Goal: Information Seeking & Learning: Check status

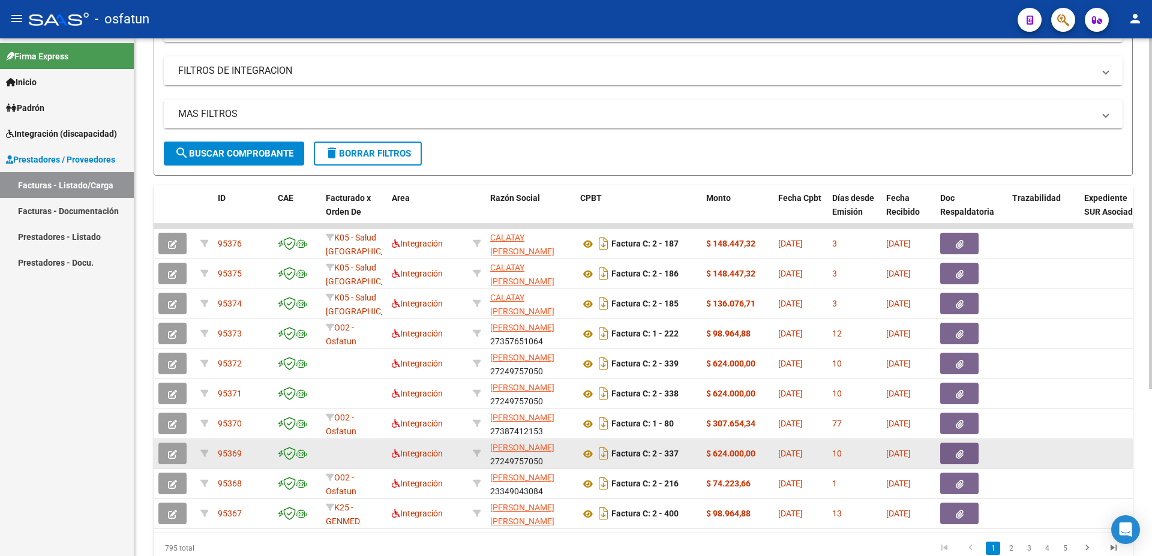
scroll to position [247, 0]
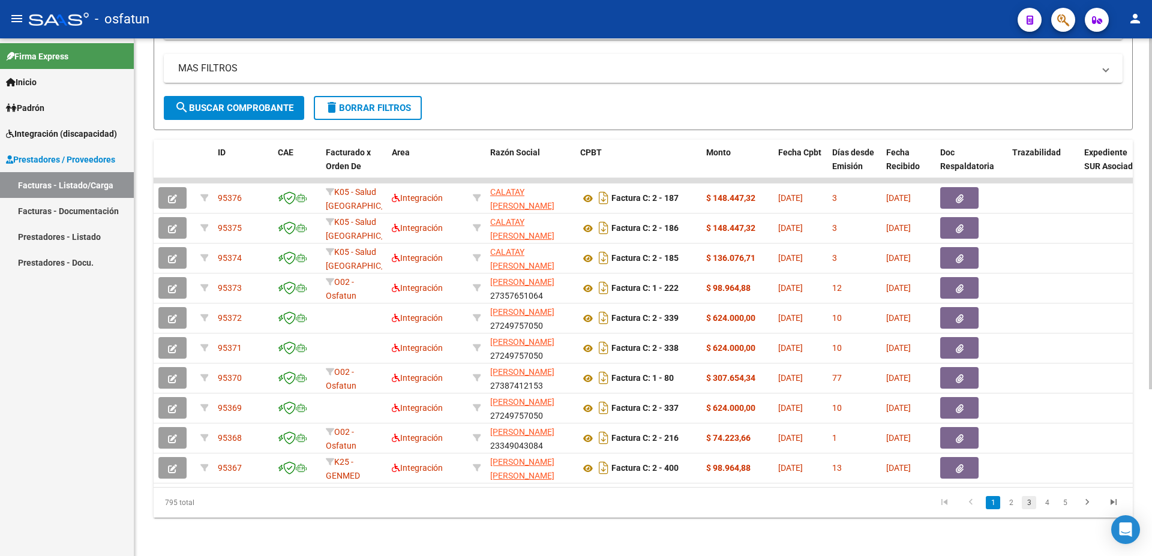
click at [1029, 503] on link "3" at bounding box center [1029, 502] width 14 height 13
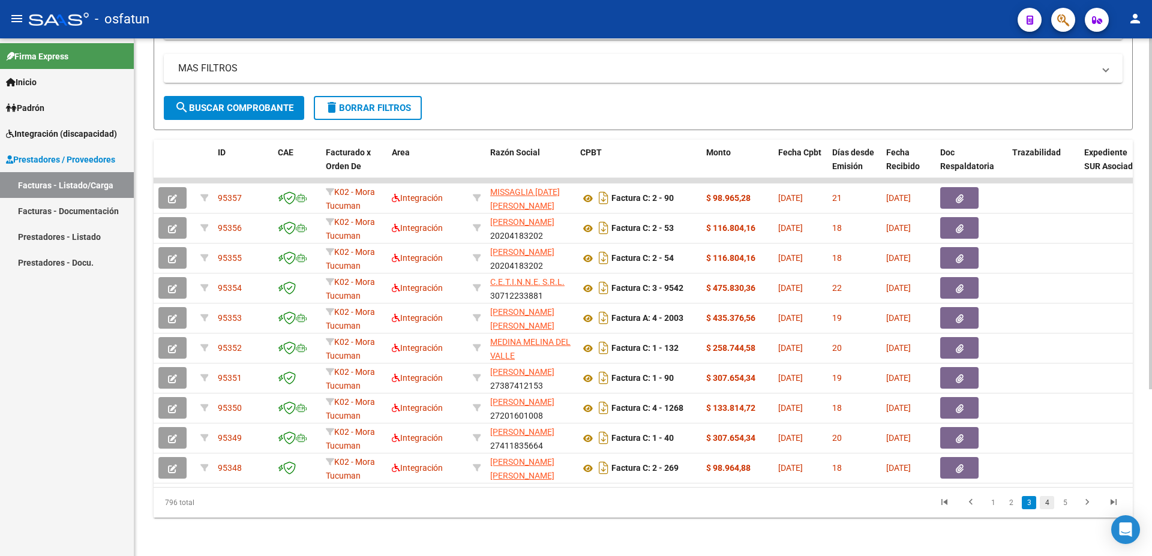
click at [1046, 502] on link "4" at bounding box center [1047, 502] width 14 height 13
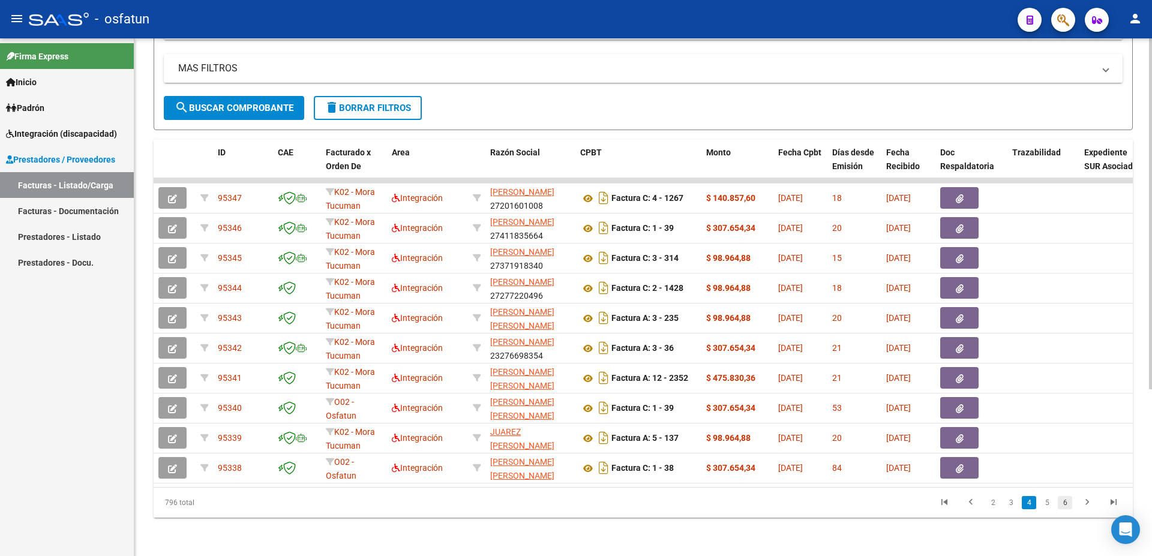
click at [1065, 505] on link "6" at bounding box center [1065, 502] width 14 height 13
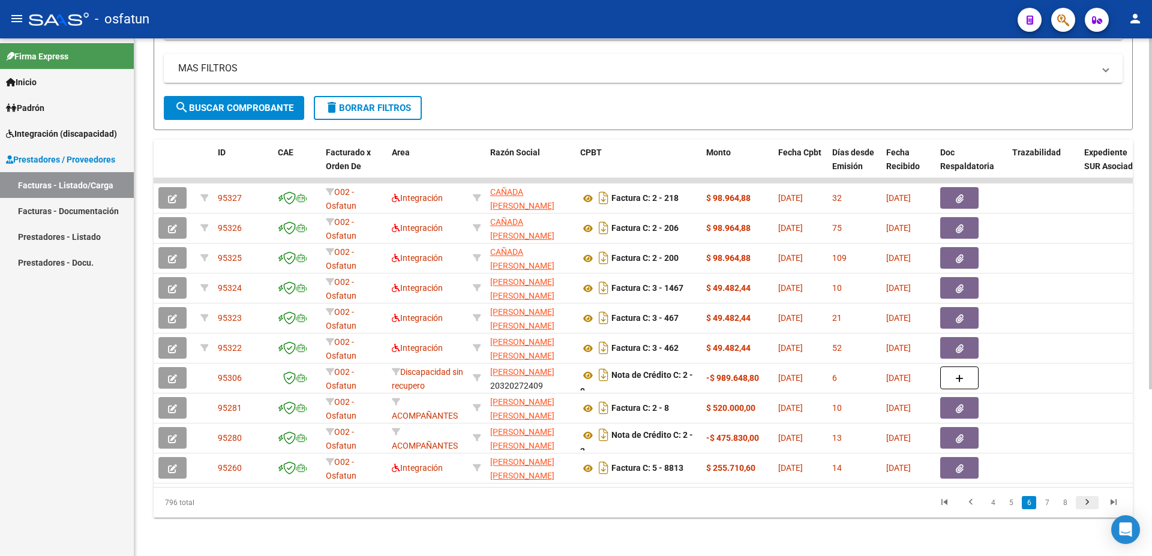
click at [1087, 505] on icon "go to next page" at bounding box center [1087, 504] width 16 height 14
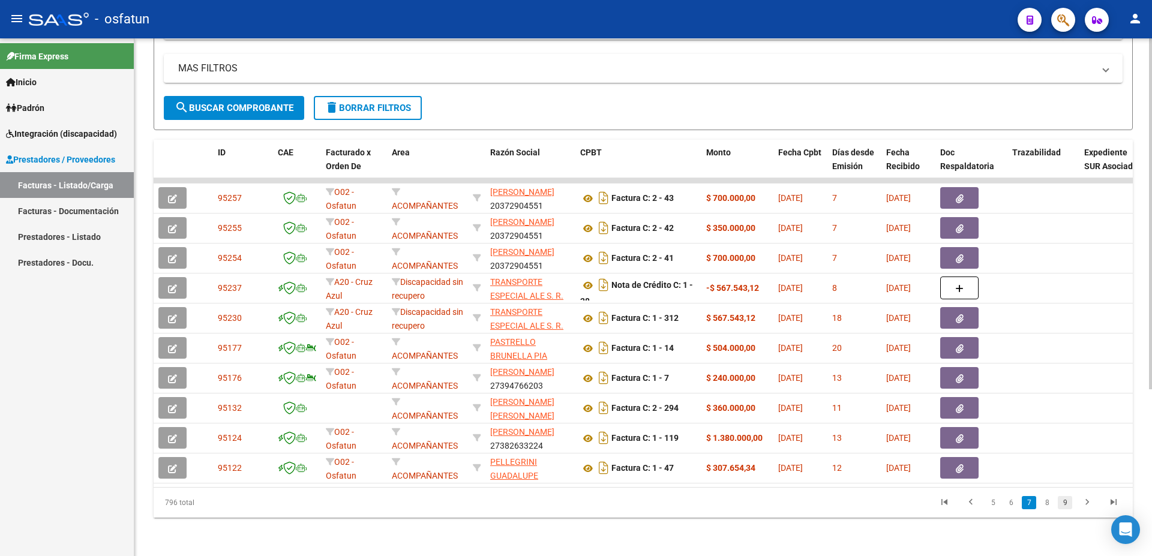
click at [1066, 502] on link "9" at bounding box center [1065, 502] width 14 height 13
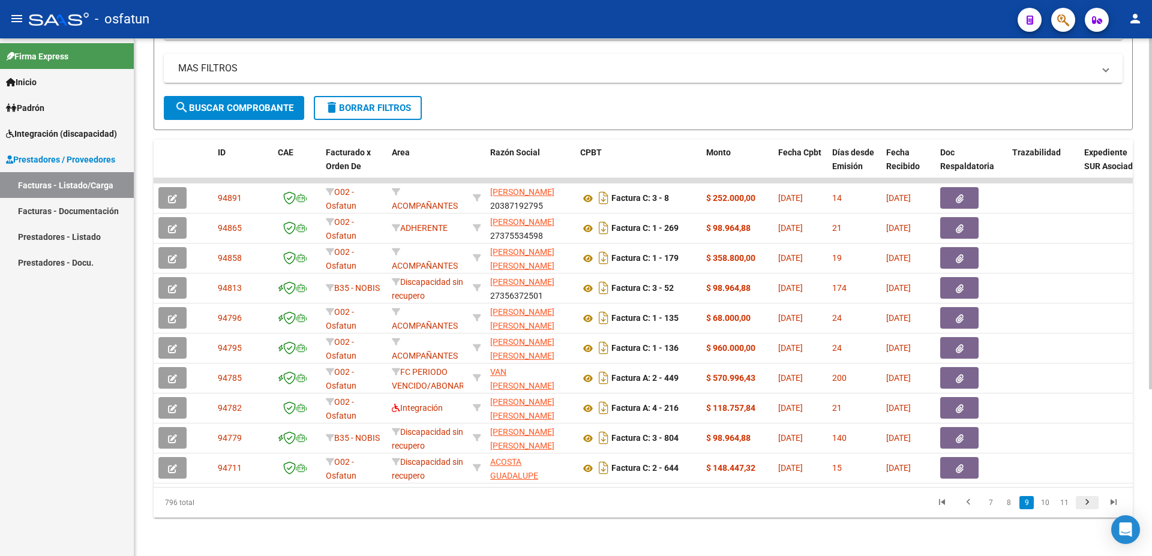
click at [1084, 503] on icon "go to next page" at bounding box center [1087, 504] width 16 height 14
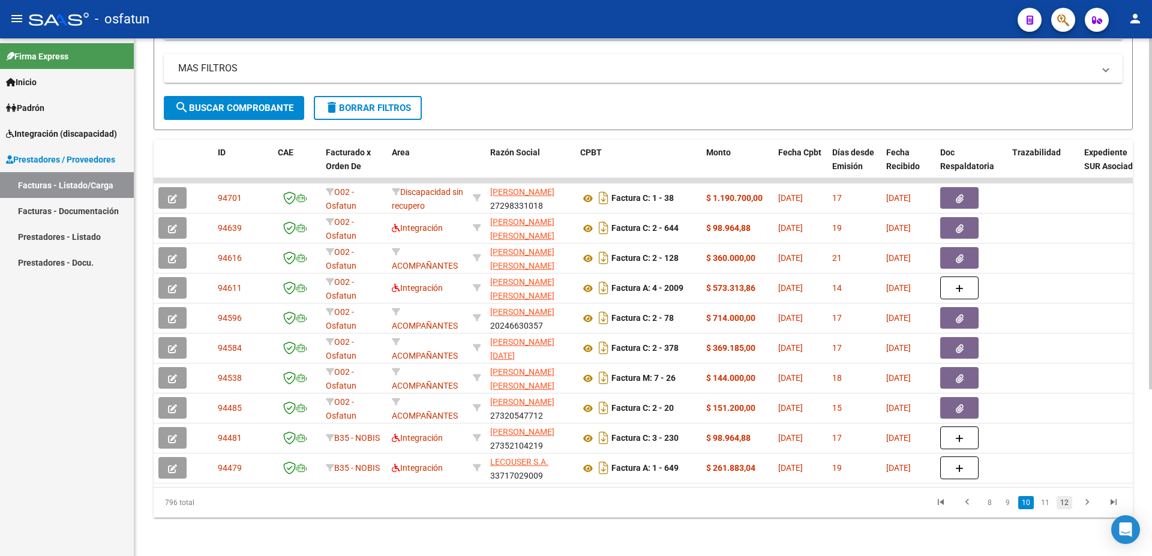
click at [1069, 505] on link "12" at bounding box center [1065, 502] width 16 height 13
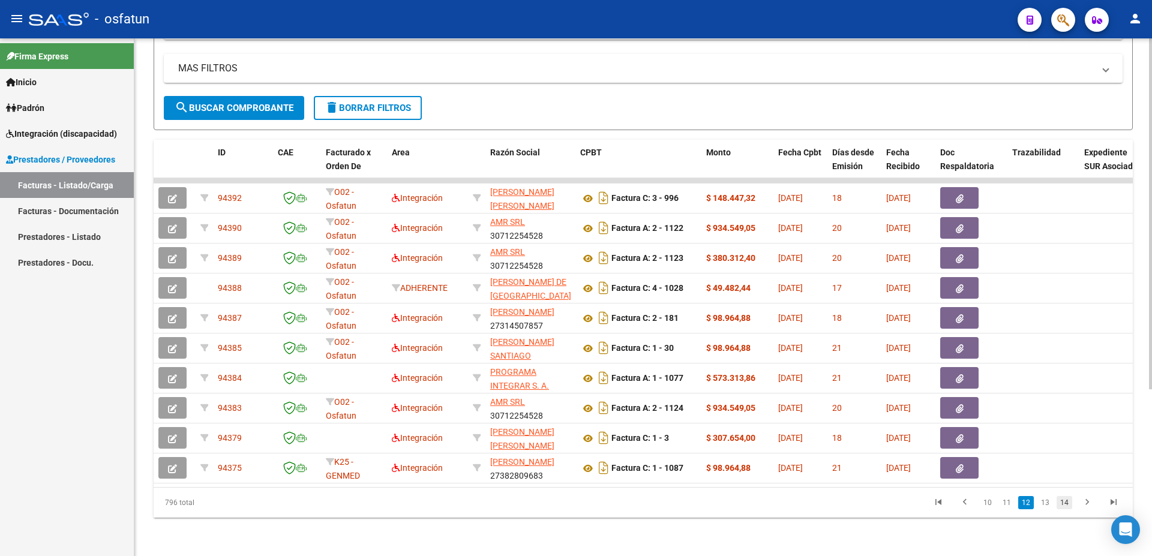
click at [1066, 505] on link "14" at bounding box center [1065, 502] width 16 height 13
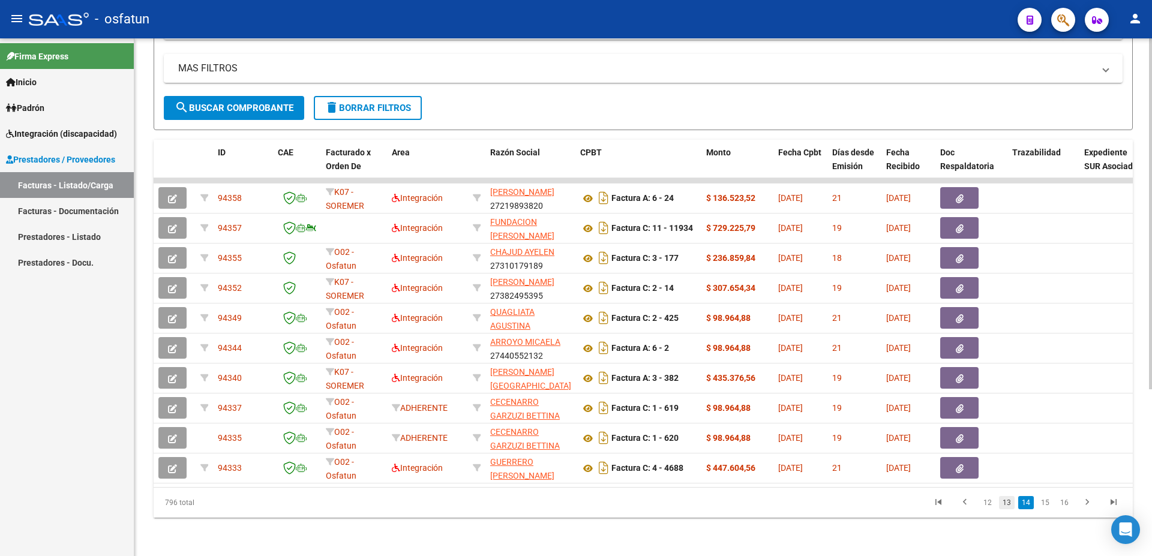
click at [1003, 502] on link "13" at bounding box center [1007, 502] width 16 height 13
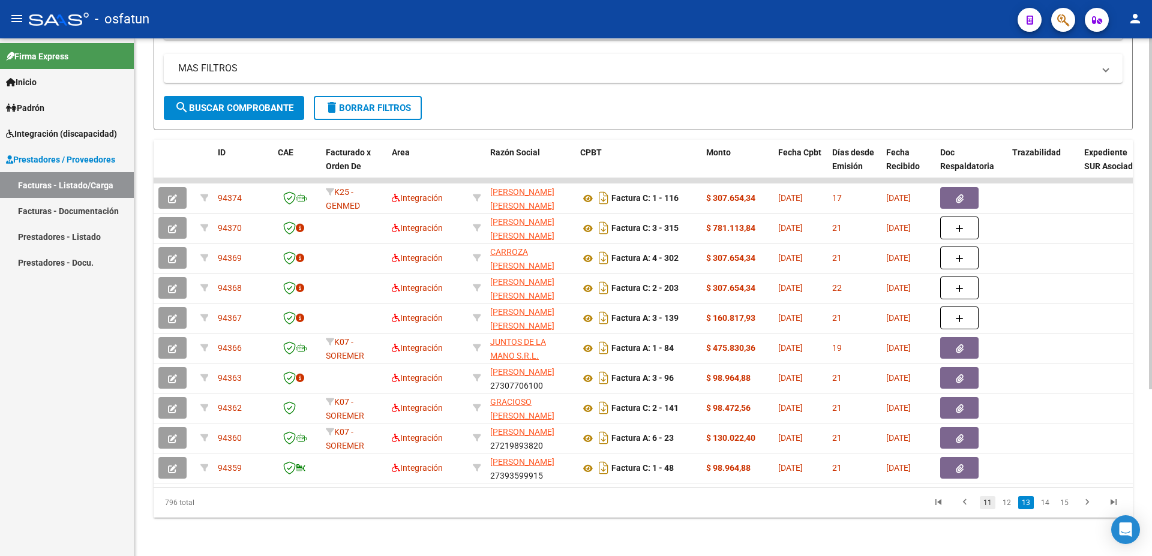
click at [991, 505] on link "11" at bounding box center [988, 502] width 16 height 13
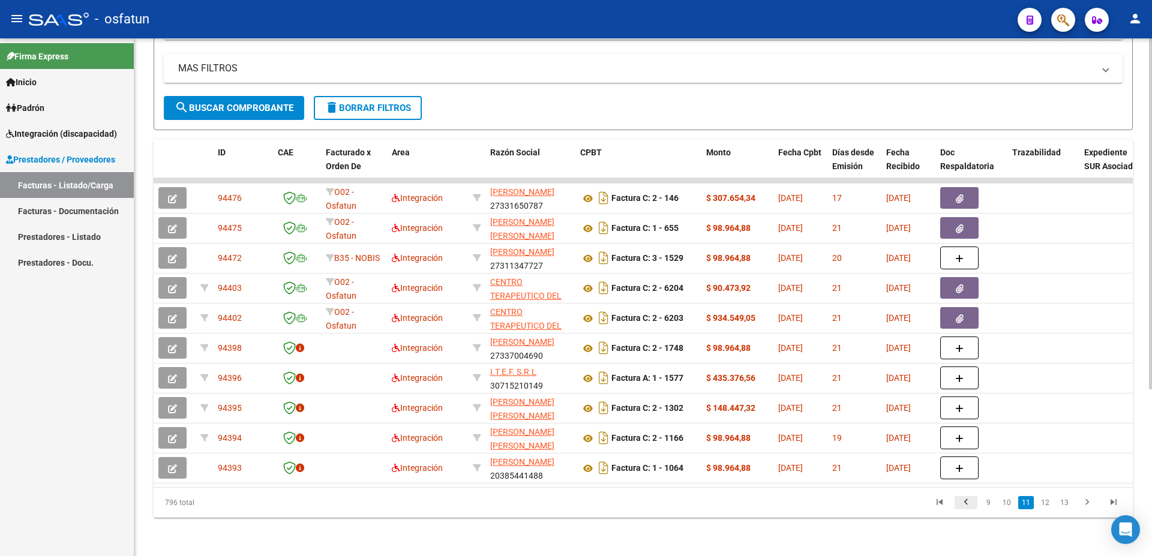
click at [967, 502] on icon "go to previous page" at bounding box center [966, 504] width 16 height 14
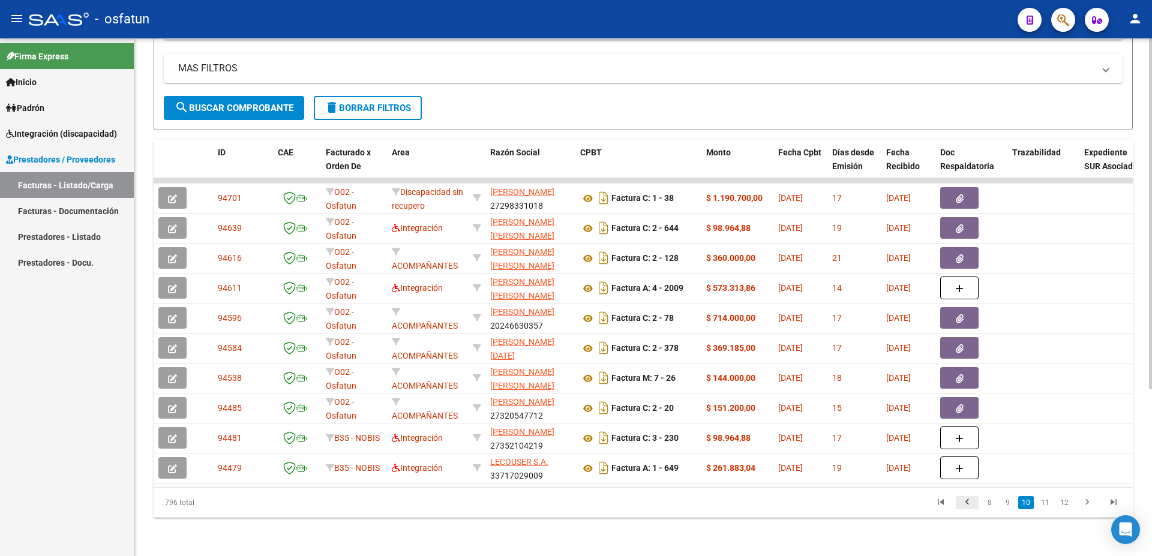
click at [967, 500] on icon "go to previous page" at bounding box center [967, 504] width 16 height 14
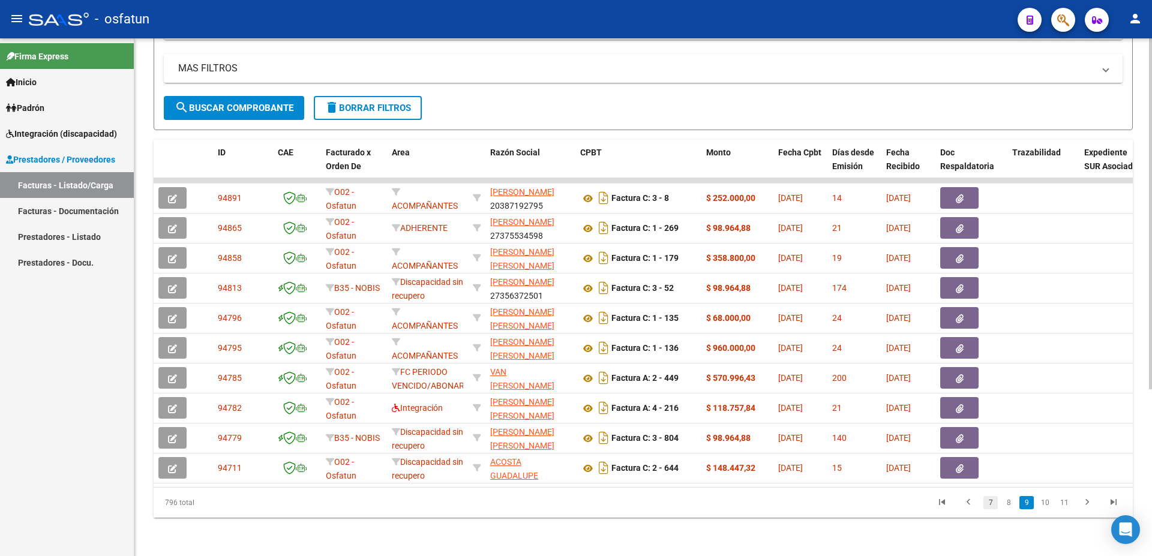
click at [986, 502] on link "7" at bounding box center [990, 502] width 14 height 13
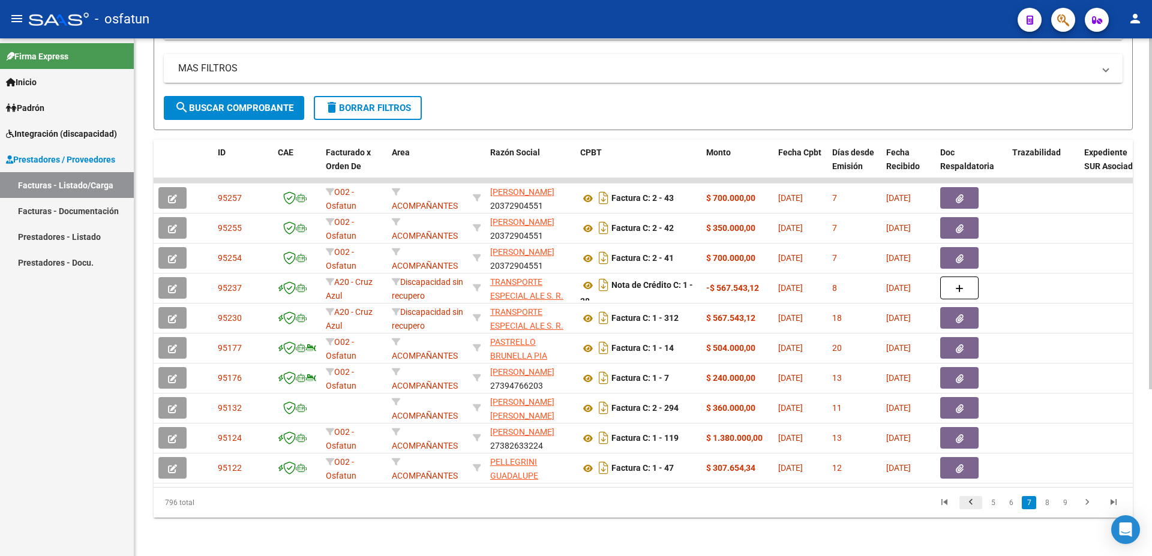
click at [974, 500] on icon "go to previous page" at bounding box center [971, 504] width 16 height 14
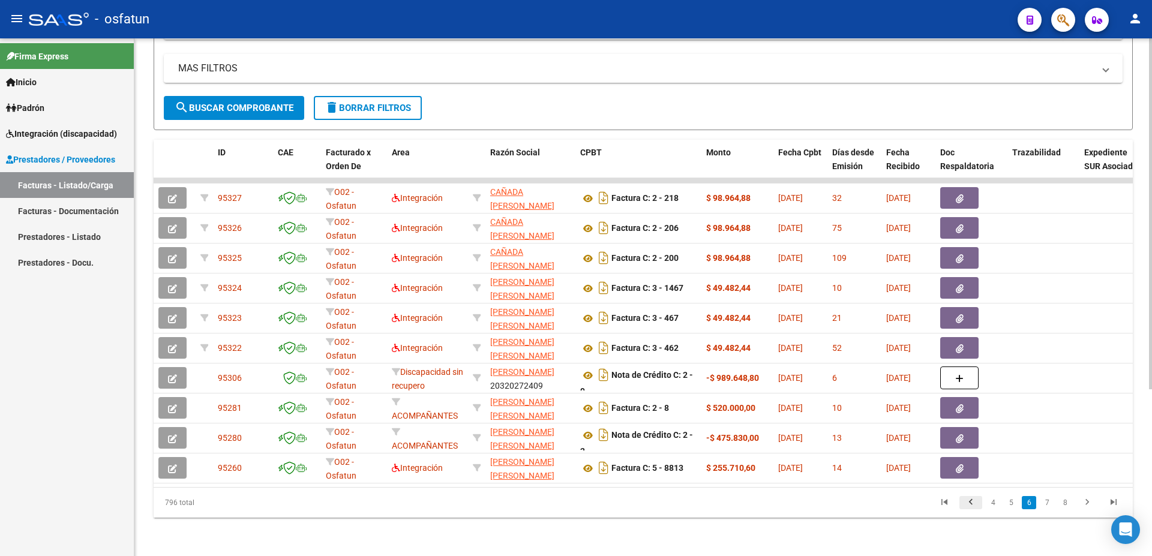
click at [974, 500] on icon "go to previous page" at bounding box center [971, 504] width 16 height 14
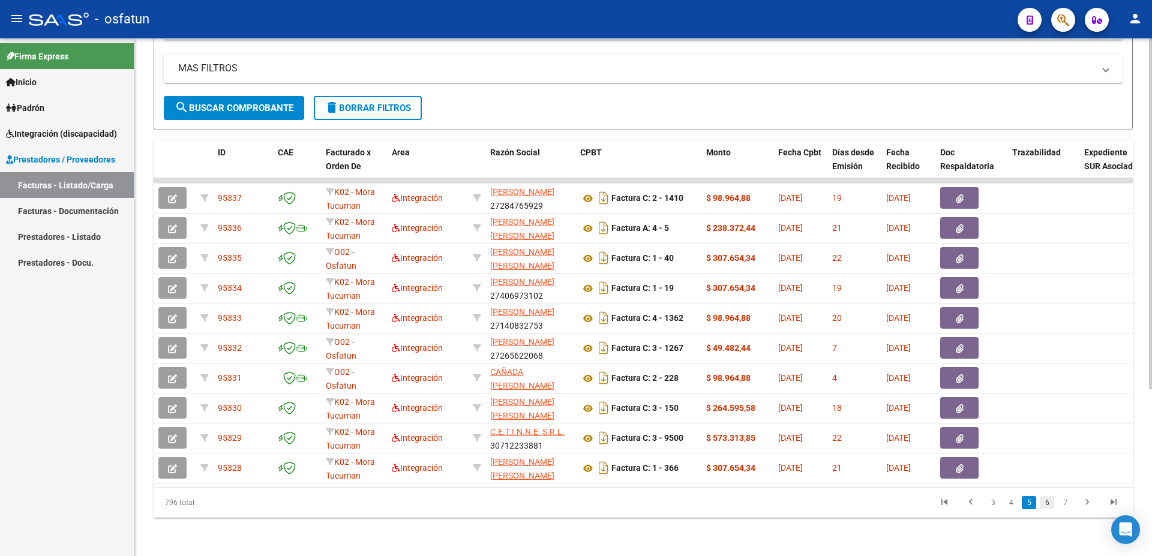
click at [1045, 503] on link "6" at bounding box center [1047, 502] width 14 height 13
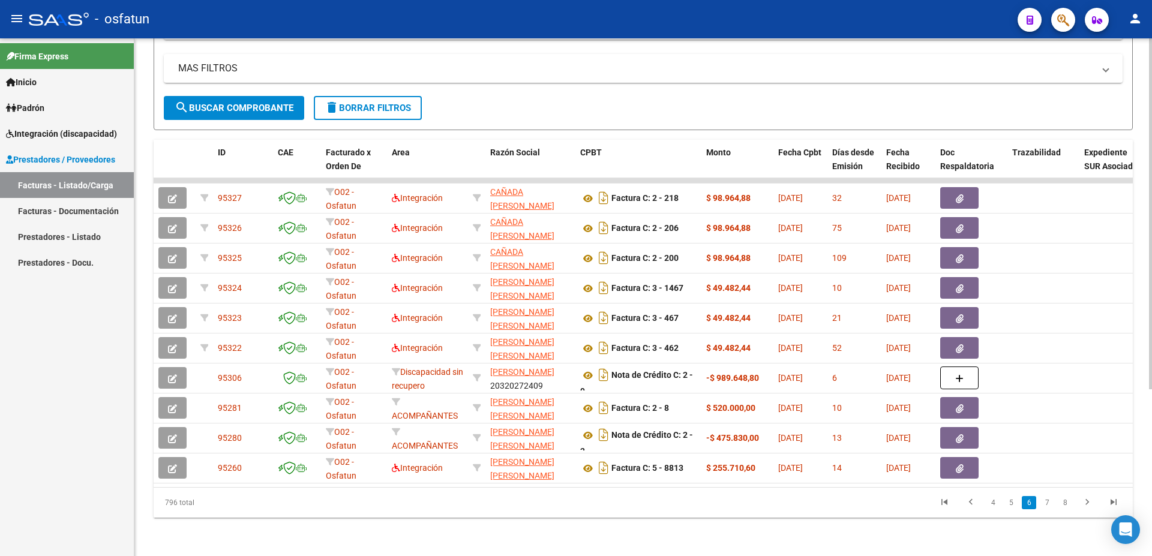
scroll to position [0, 0]
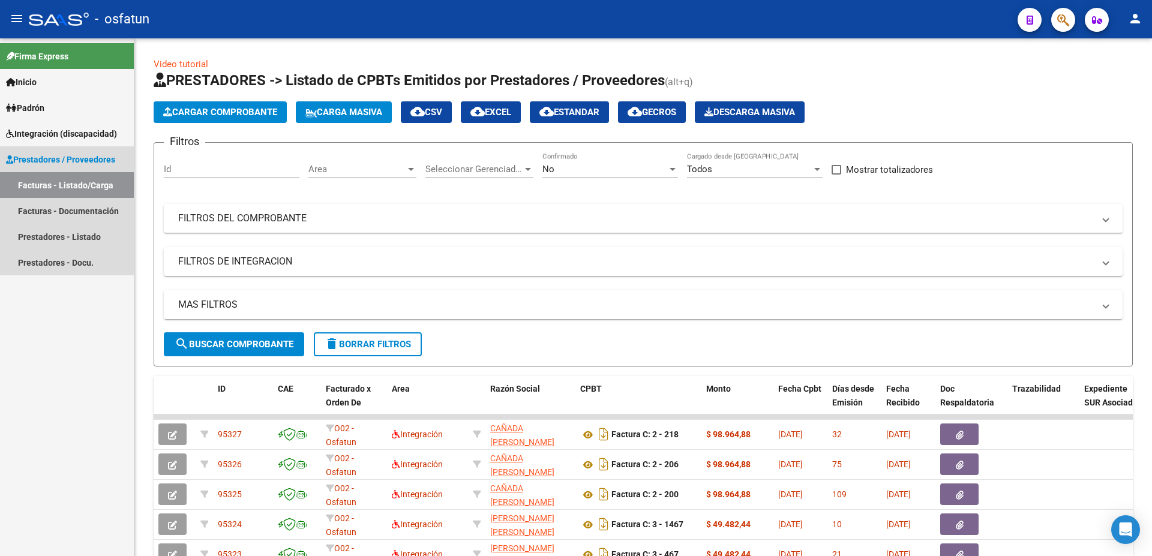
click at [62, 158] on span "Prestadores / Proveedores" at bounding box center [60, 159] width 109 height 13
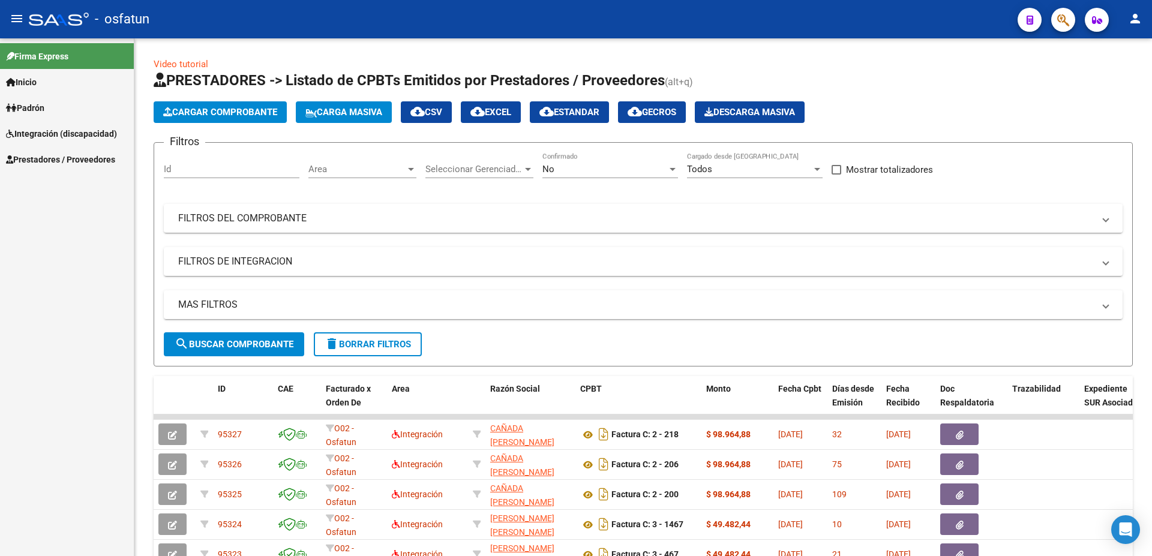
click at [62, 158] on span "Prestadores / Proveedores" at bounding box center [60, 159] width 109 height 13
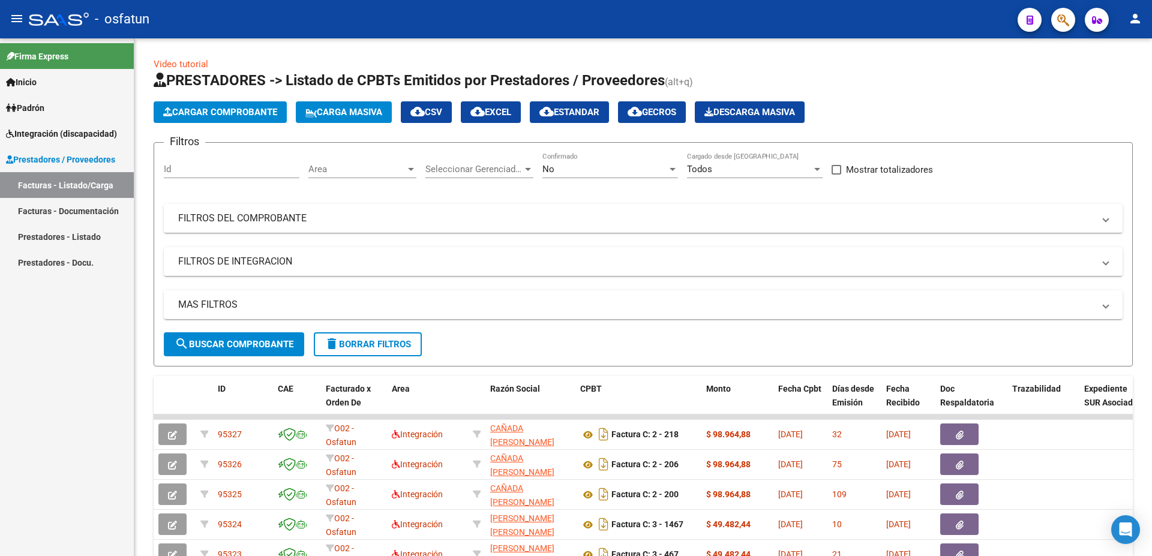
click at [82, 213] on link "Facturas - Documentación" at bounding box center [67, 211] width 134 height 26
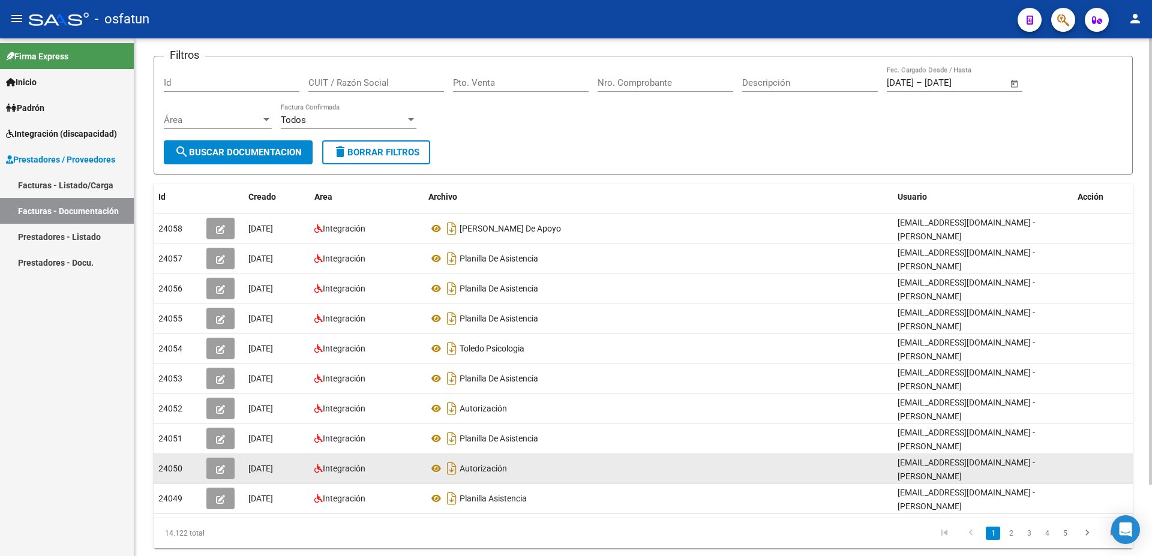
scroll to position [83, 0]
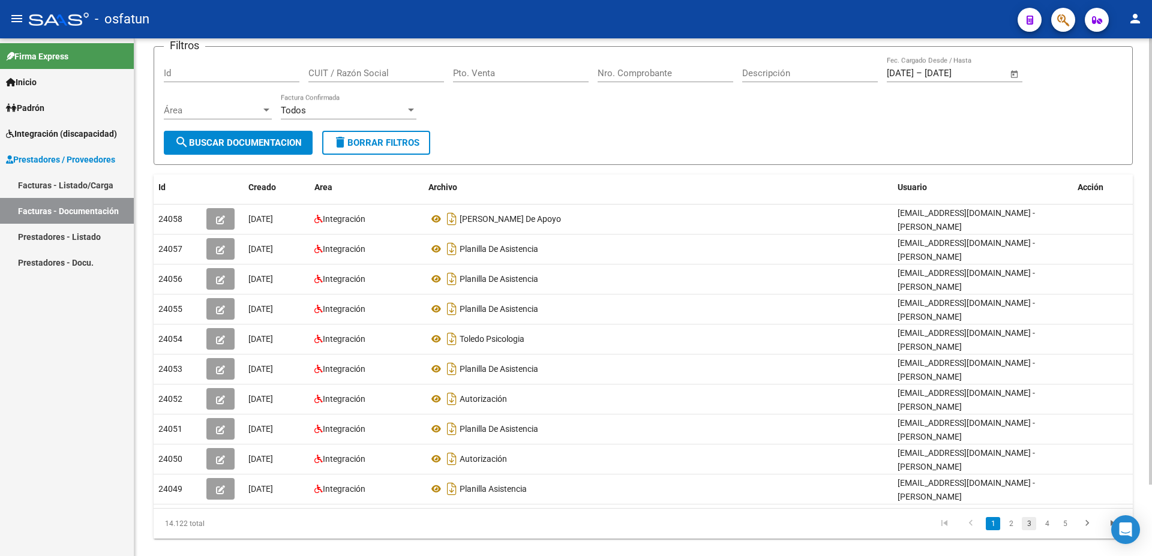
click at [1030, 517] on link "3" at bounding box center [1029, 523] width 14 height 13
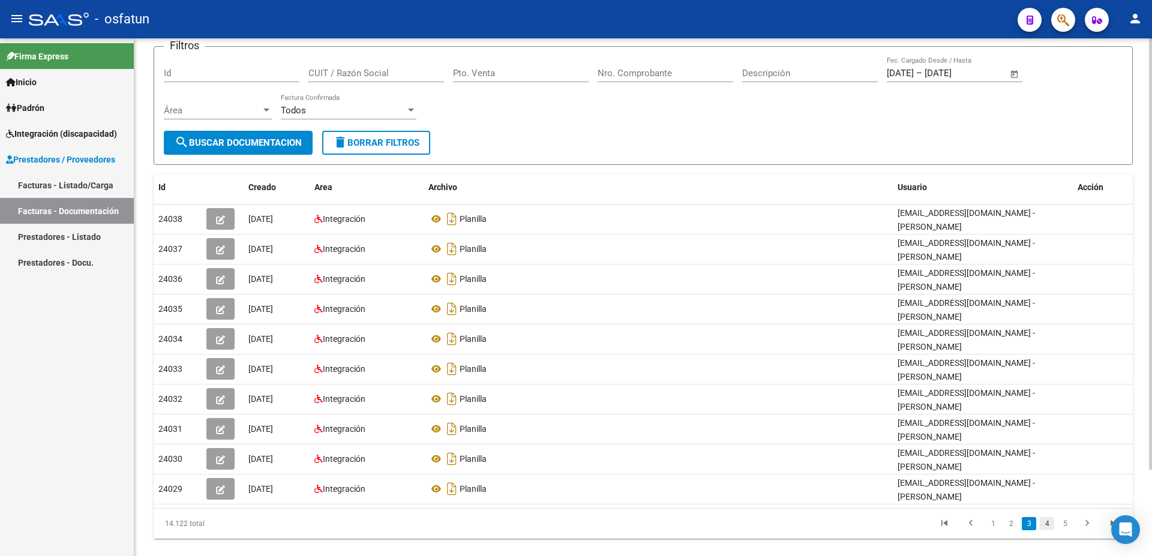
click at [1049, 524] on link "4" at bounding box center [1047, 523] width 14 height 13
click at [1084, 523] on icon "go to next page" at bounding box center [1087, 525] width 16 height 14
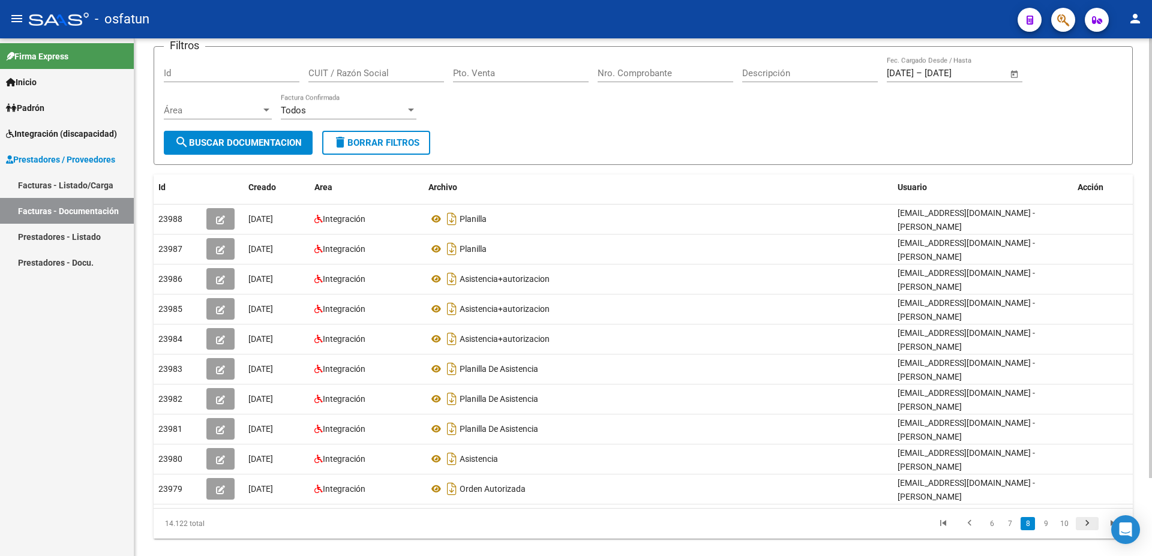
click at [1087, 518] on icon "go to next page" at bounding box center [1087, 525] width 16 height 14
click at [1084, 518] on icon "go to next page" at bounding box center [1087, 525] width 16 height 14
click at [1088, 526] on icon "go to next page" at bounding box center [1087, 525] width 16 height 14
click at [1088, 526] on div "PRESTADORES -> Comprobantes - Documentación Respaldatoria cloud_download Export…" at bounding box center [643, 267] width 1018 height 622
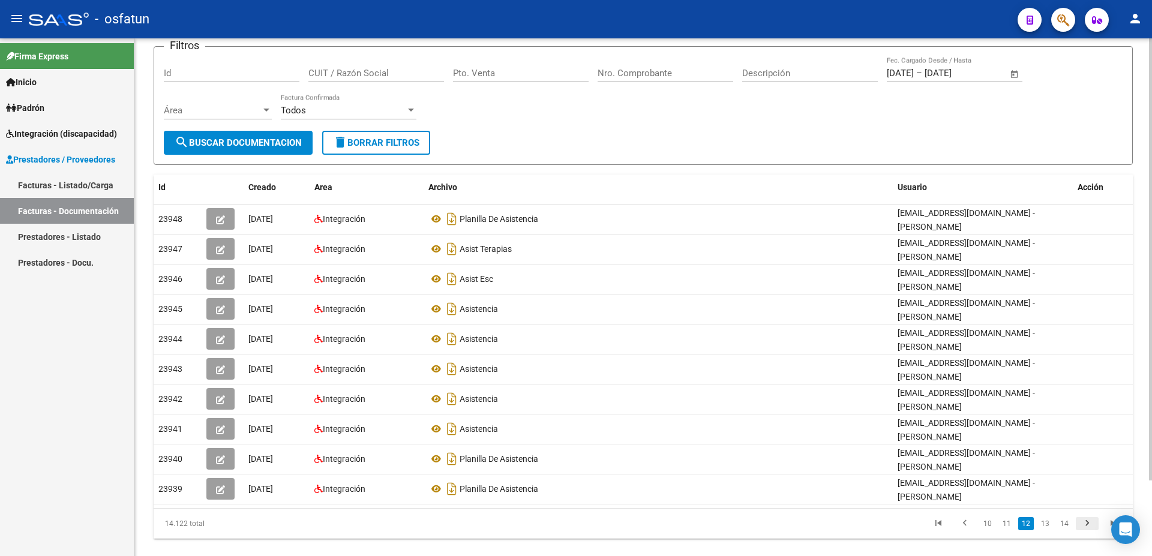
click at [1084, 518] on icon "go to next page" at bounding box center [1087, 525] width 16 height 14
click at [1084, 508] on datatable-footer "14.122 total 13 14 15 16 17" at bounding box center [643, 523] width 979 height 31
click at [1084, 520] on icon "go to next page" at bounding box center [1087, 525] width 16 height 14
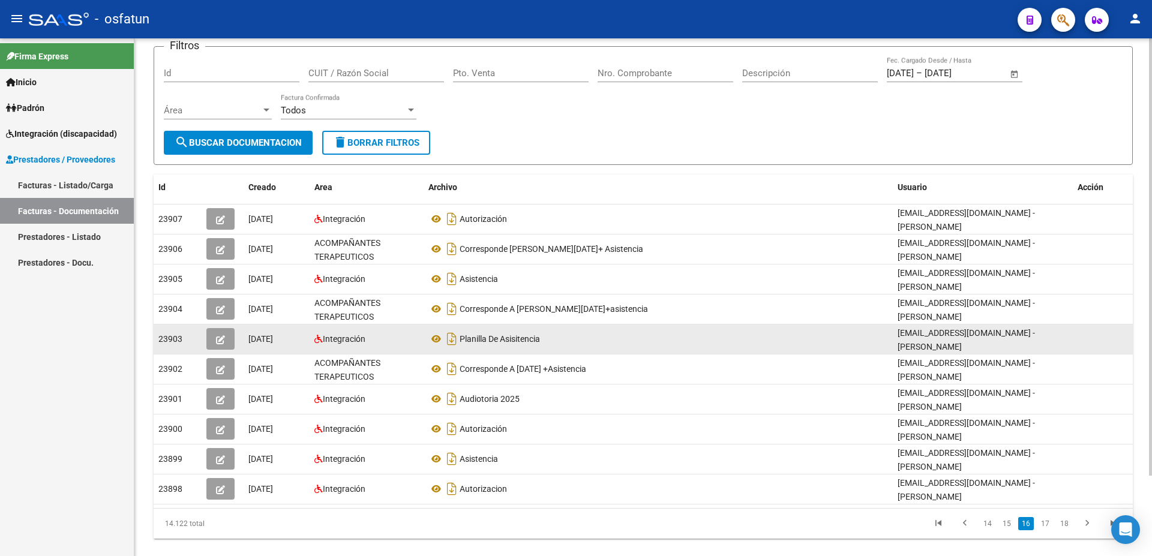
click at [218, 338] on icon "button" at bounding box center [220, 339] width 9 height 9
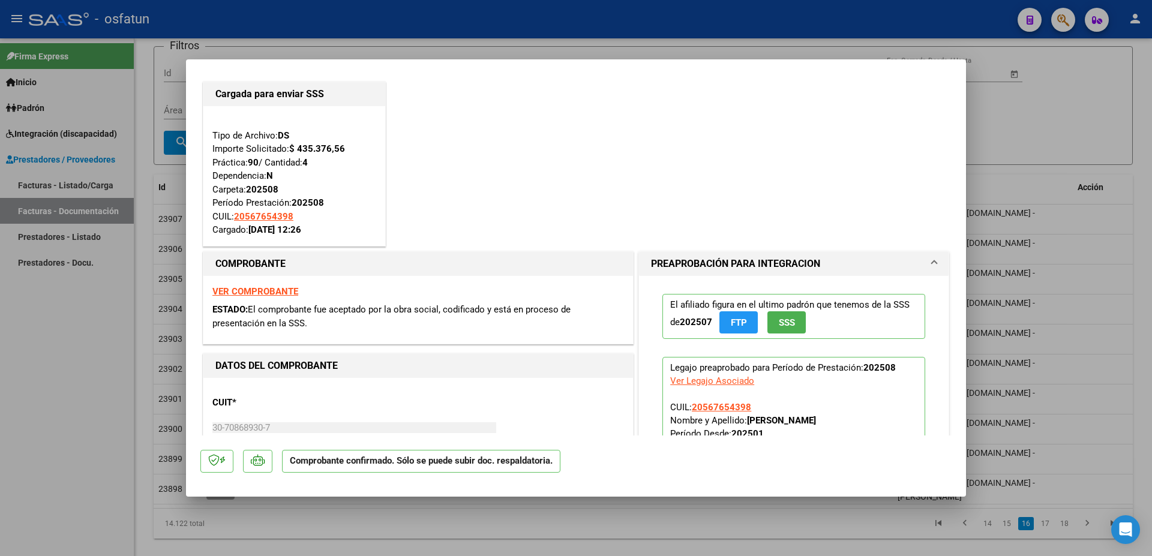
scroll to position [0, 0]
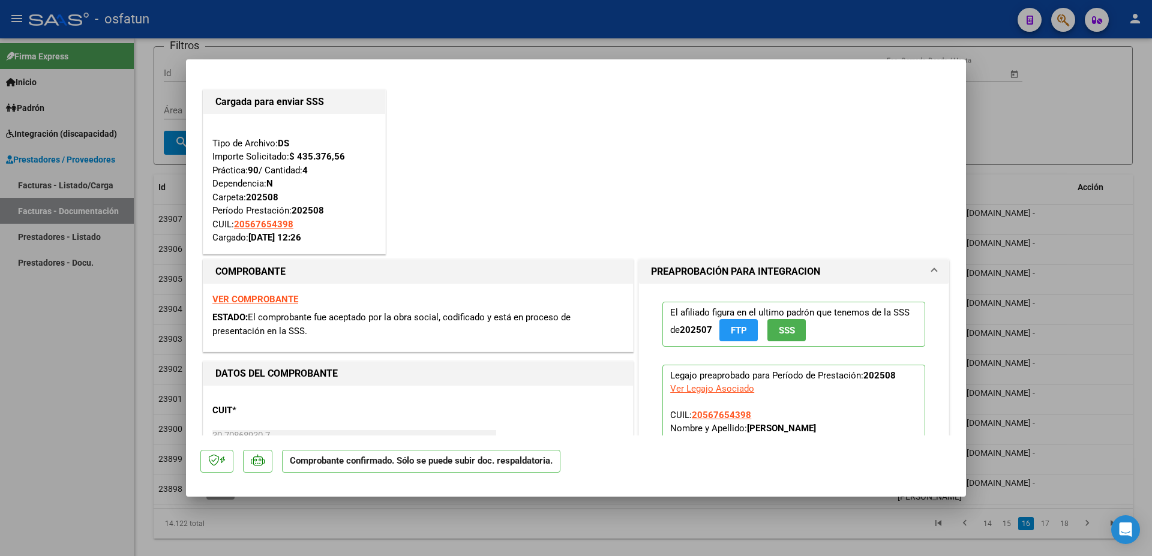
click at [1015, 126] on div at bounding box center [576, 278] width 1152 height 556
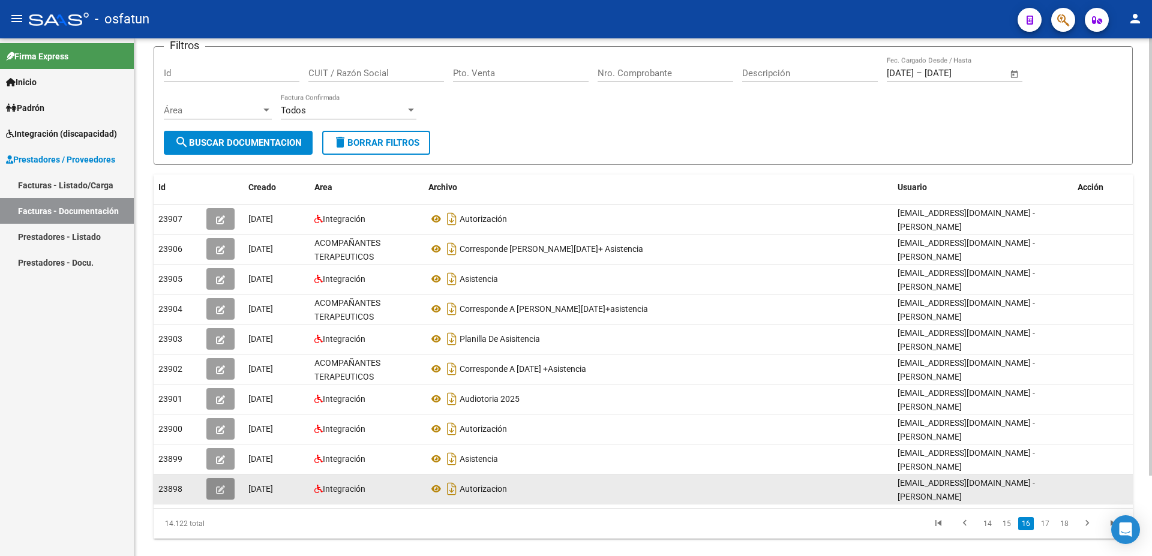
click at [219, 485] on icon "button" at bounding box center [220, 489] width 9 height 9
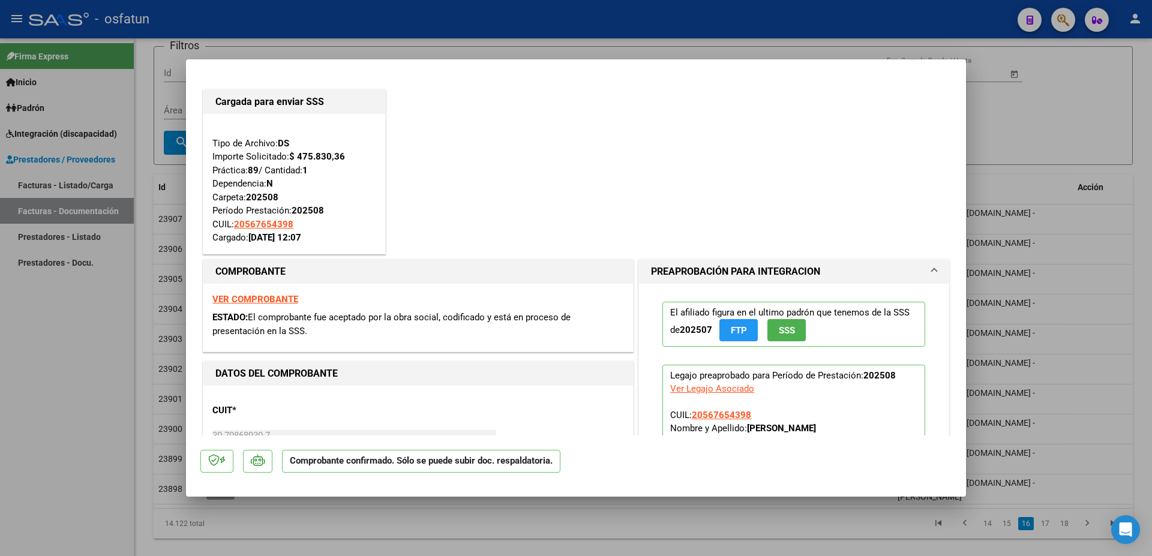
click at [1054, 95] on div at bounding box center [576, 278] width 1152 height 556
type input "$ 0,00"
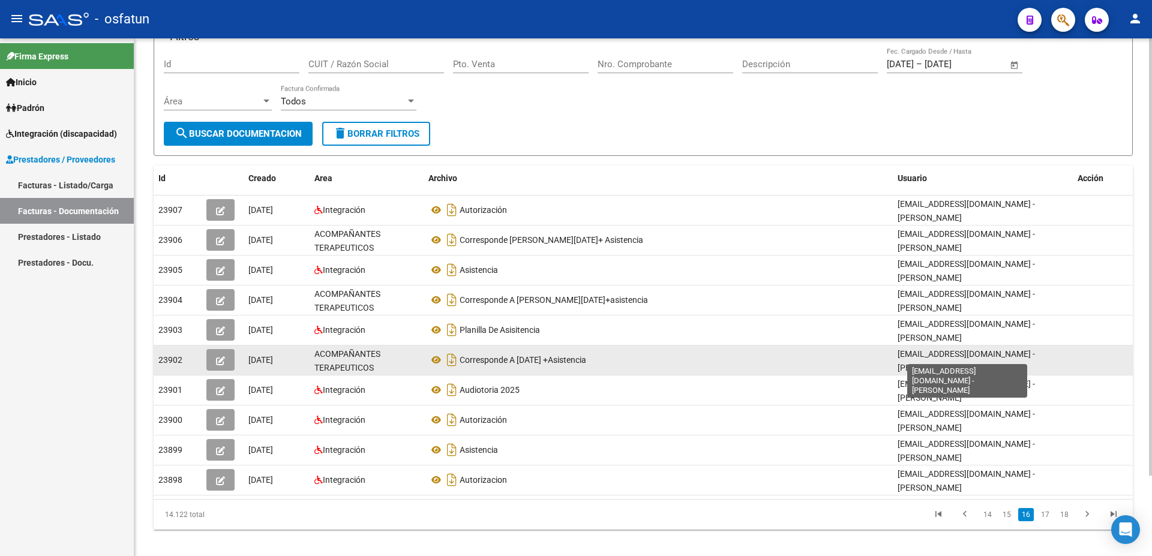
scroll to position [95, 0]
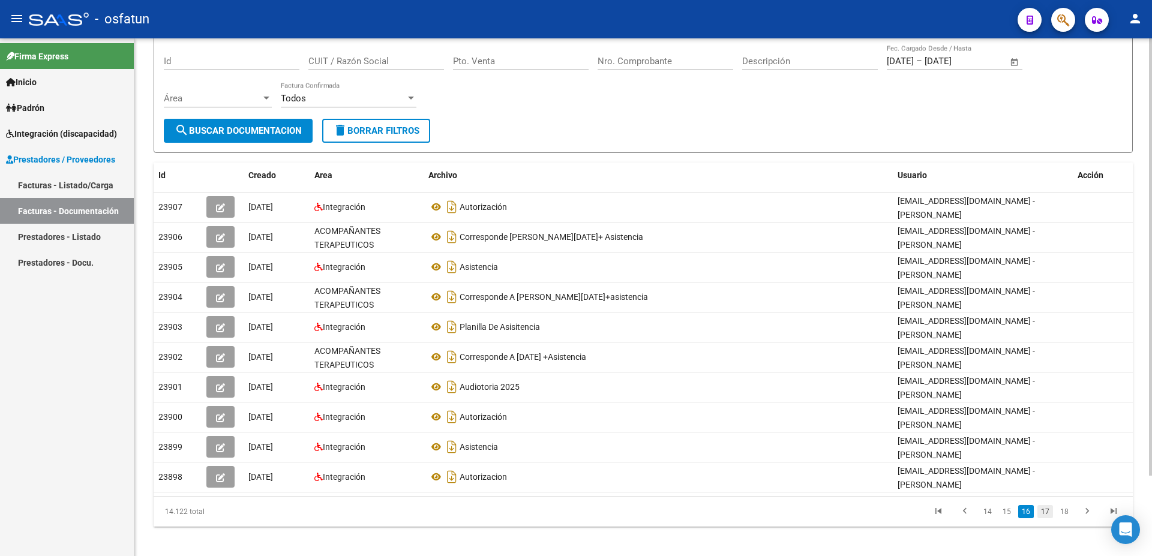
click at [1048, 505] on link "17" at bounding box center [1045, 511] width 16 height 13
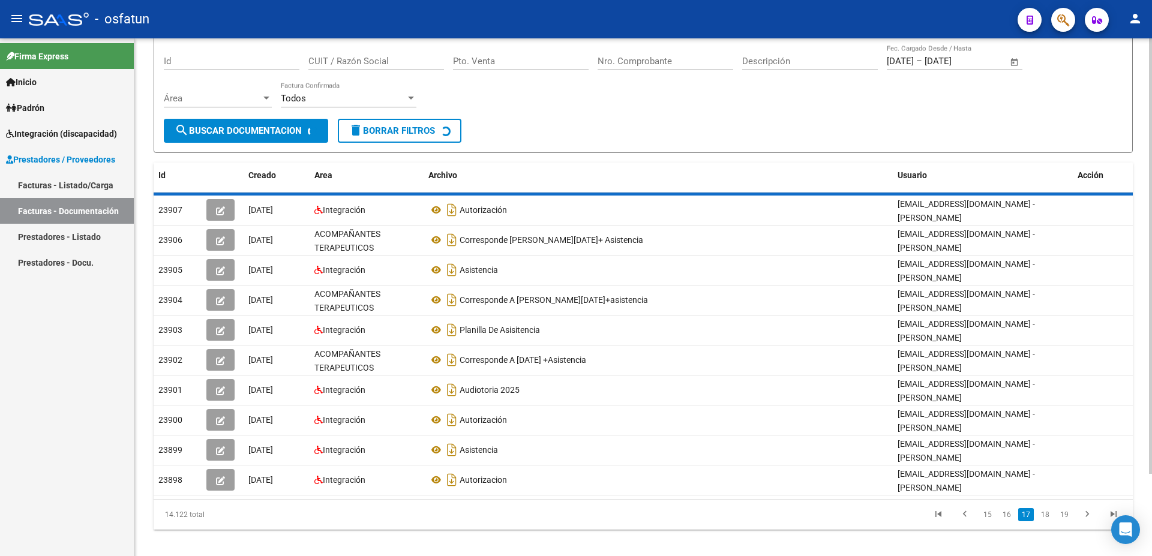
scroll to position [89, 0]
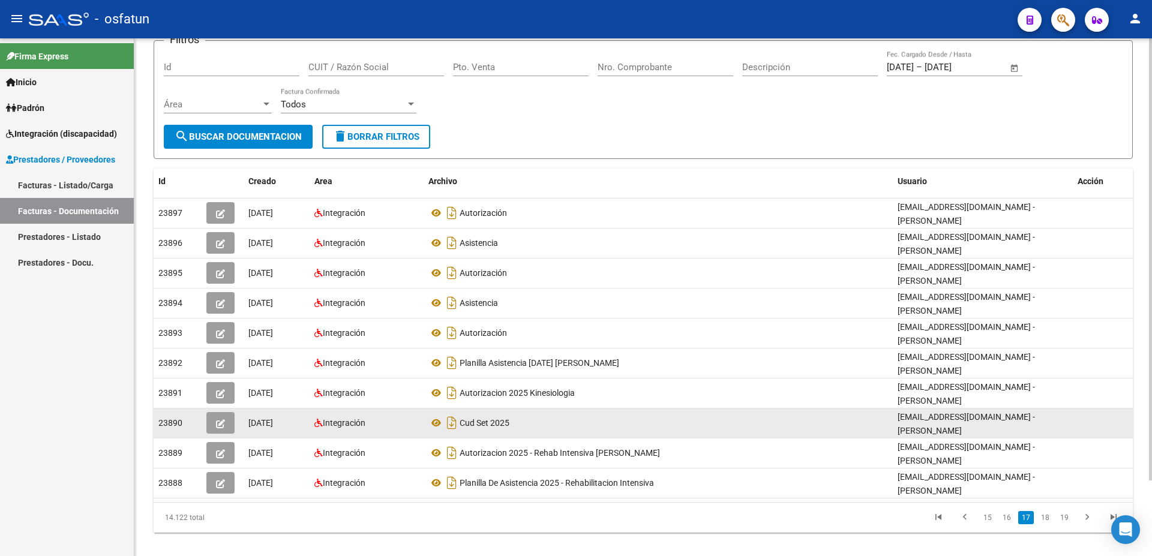
click at [217, 419] on icon "button" at bounding box center [220, 423] width 9 height 9
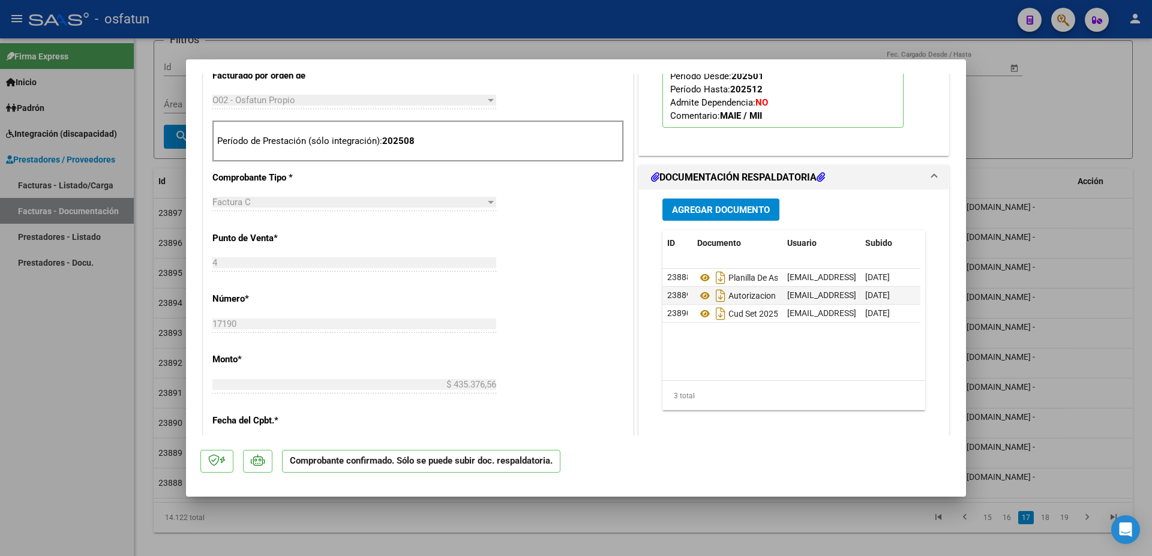
scroll to position [518, 0]
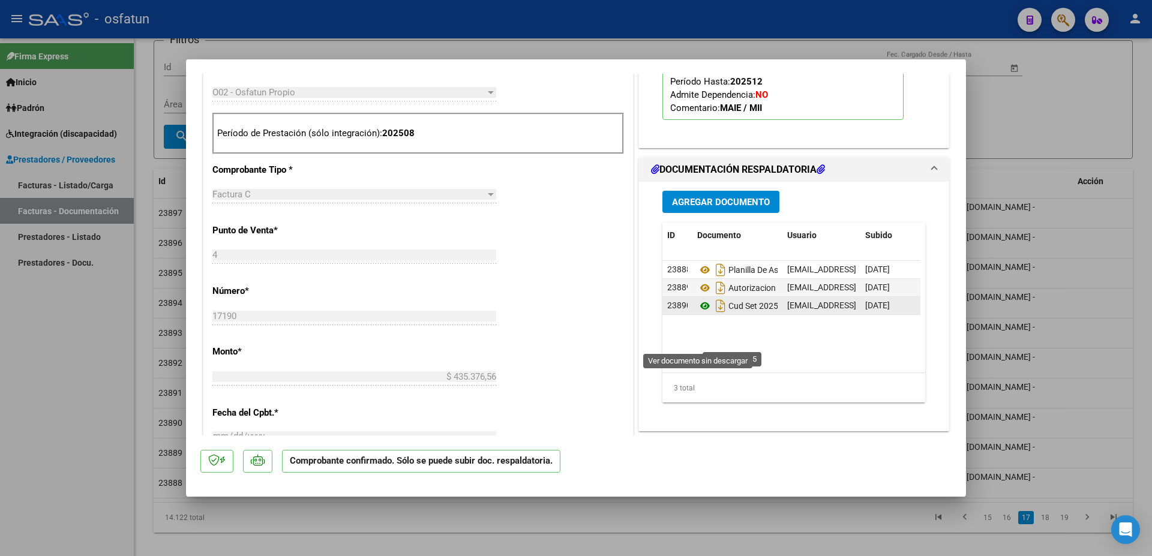
click at [701, 313] on icon at bounding box center [705, 306] width 16 height 14
